Goal: Information Seeking & Learning: Learn about a topic

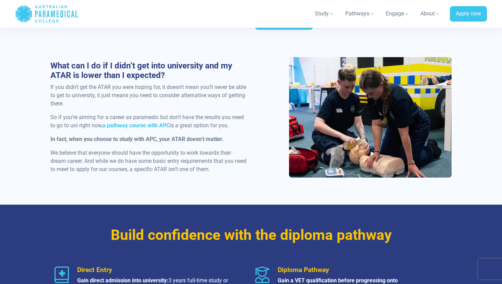
scroll to position [514, 0]
click at [157, 122] on strong "a pathway course with APC" at bounding box center [135, 125] width 67 height 7
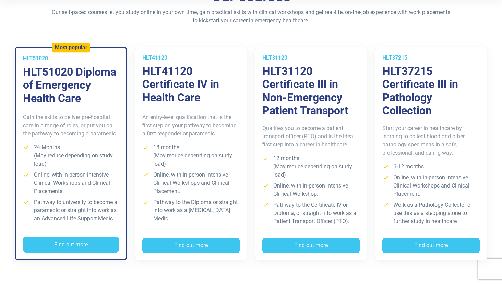
scroll to position [206, 0]
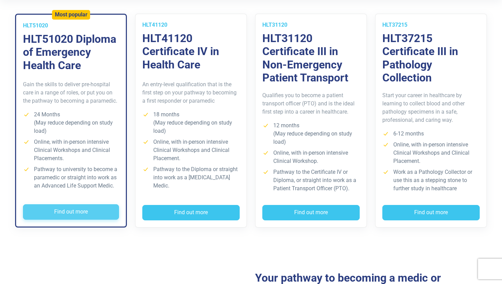
click at [75, 210] on button "Find out more" at bounding box center [71, 213] width 96 height 16
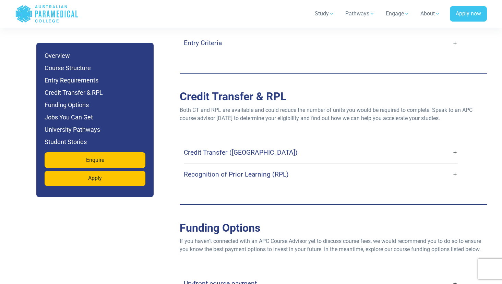
scroll to position [2022, 0]
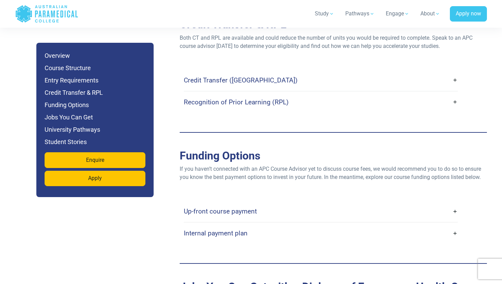
click at [206, 208] on h4 "Up-front course payment" at bounding box center [220, 212] width 73 height 8
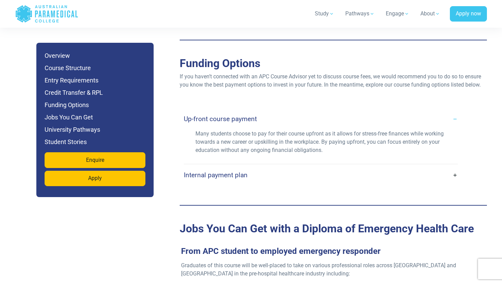
scroll to position [2125, 0]
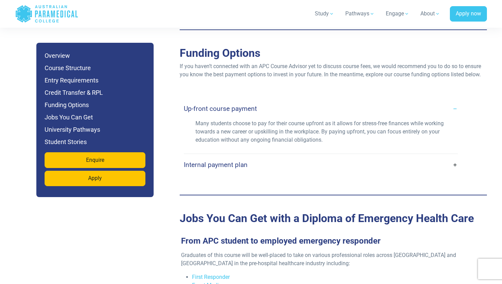
click at [216, 161] on h4 "Internal payment plan" at bounding box center [216, 165] width 64 height 8
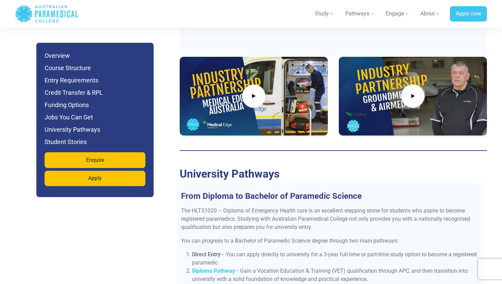
scroll to position [2776, 0]
